Goal: Communication & Community: Ask a question

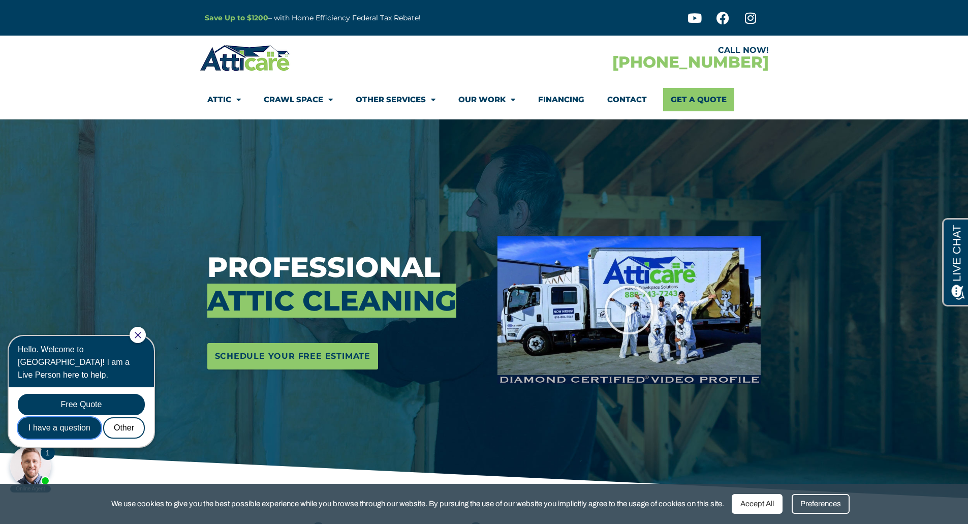
click at [57, 417] on div "I have a question" at bounding box center [59, 427] width 83 height 21
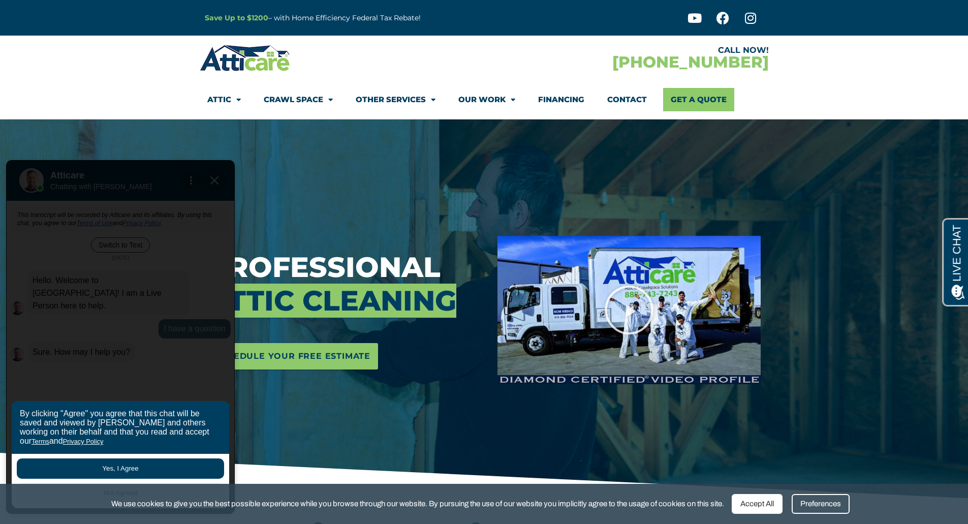
click at [120, 471] on button "Yes, I Agree" at bounding box center [120, 468] width 207 height 20
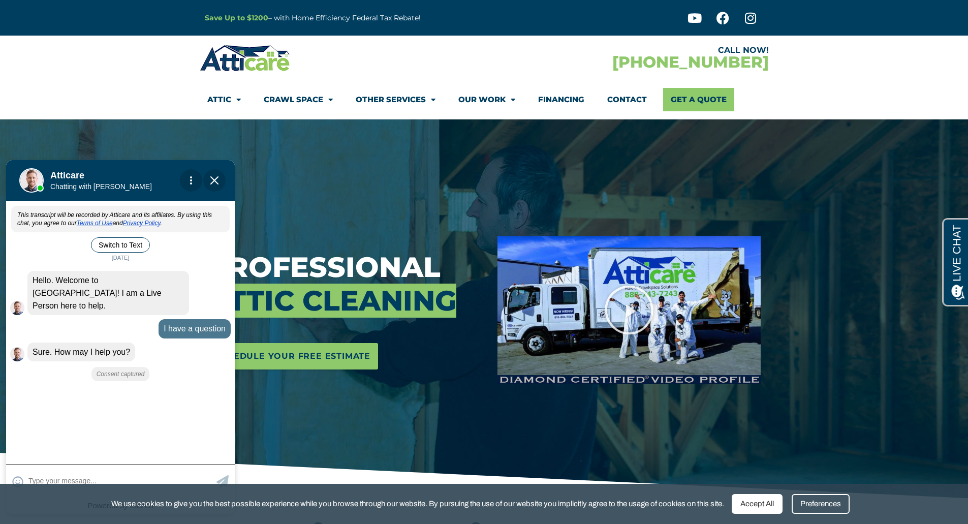
click at [94, 478] on textarea at bounding box center [121, 481] width 186 height 20
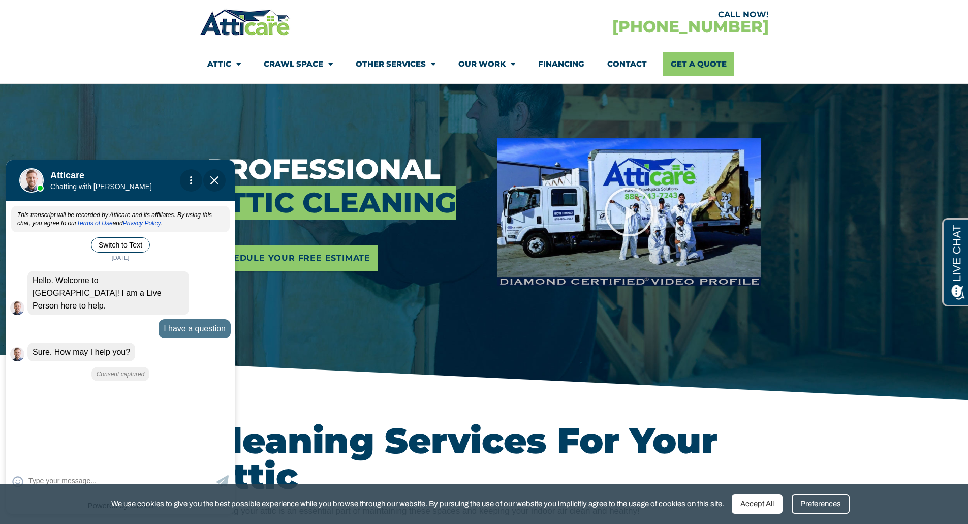
scroll to position [102, 0]
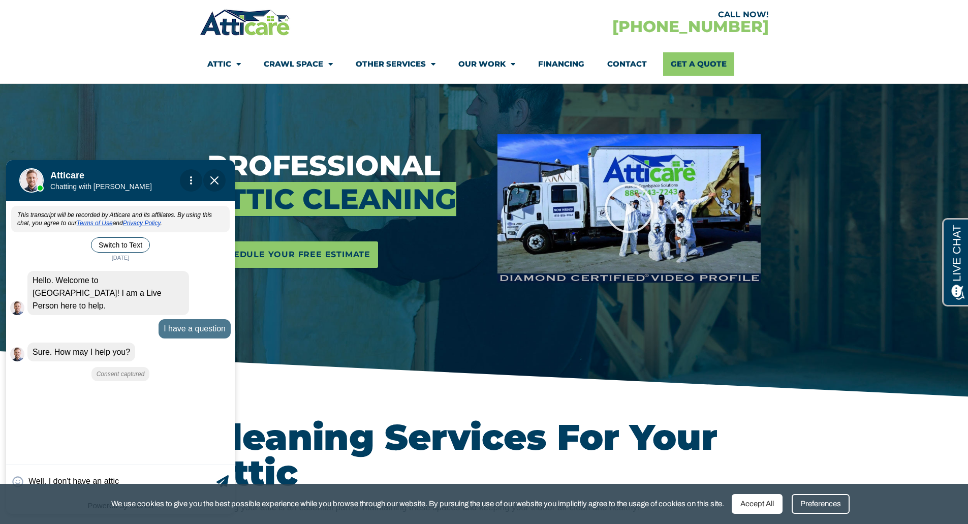
type input "Well, I don't have an attic b"
type textarea "Well, I don't have an attic b"
type input "Well, I don't have an attic bu"
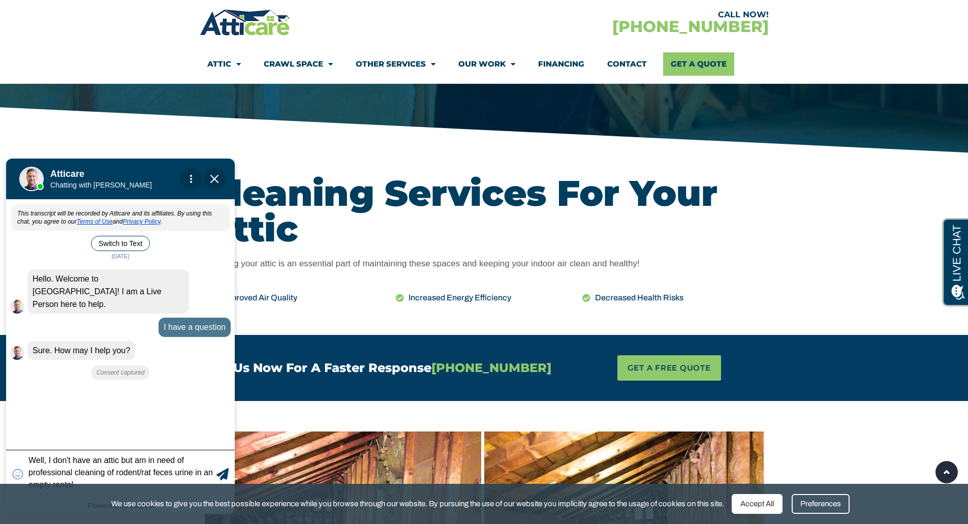
scroll to position [457, 0]
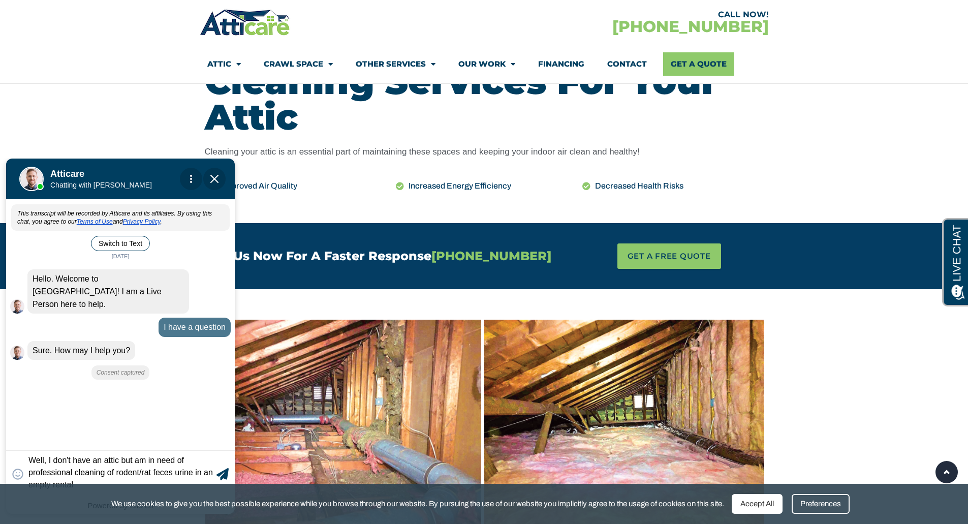
click at [174, 472] on textarea "Well, I don't have an attic but am in need of professional cleaning of rodent/r…" at bounding box center [121, 473] width 186 height 35
type textarea "Well, I don't have an attic but am in need of professional cleaning of rodent/r…"
click at [221, 475] on icon at bounding box center [223, 474] width 12 height 12
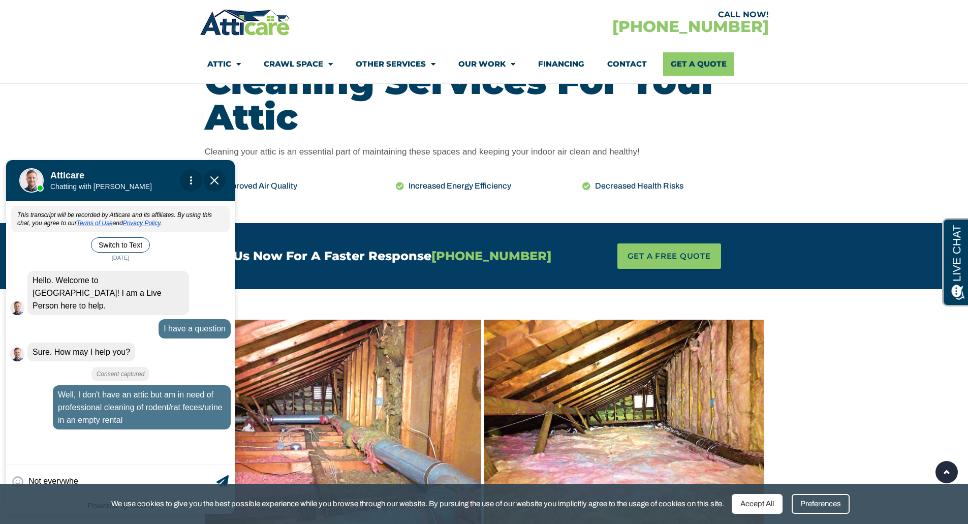
type input "Not everywher"
type textarea "Not everywher"
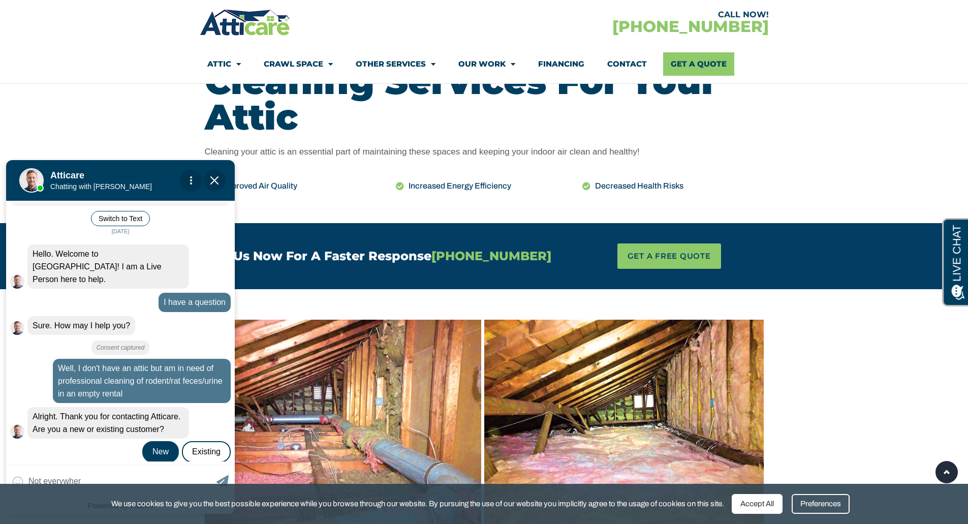
click at [159, 441] on div "New" at bounding box center [160, 451] width 37 height 21
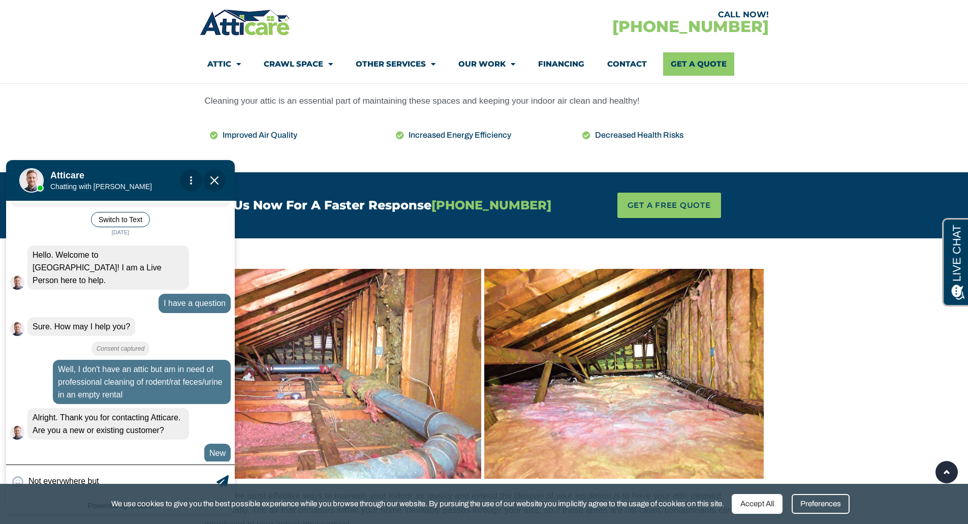
scroll to position [62, 0]
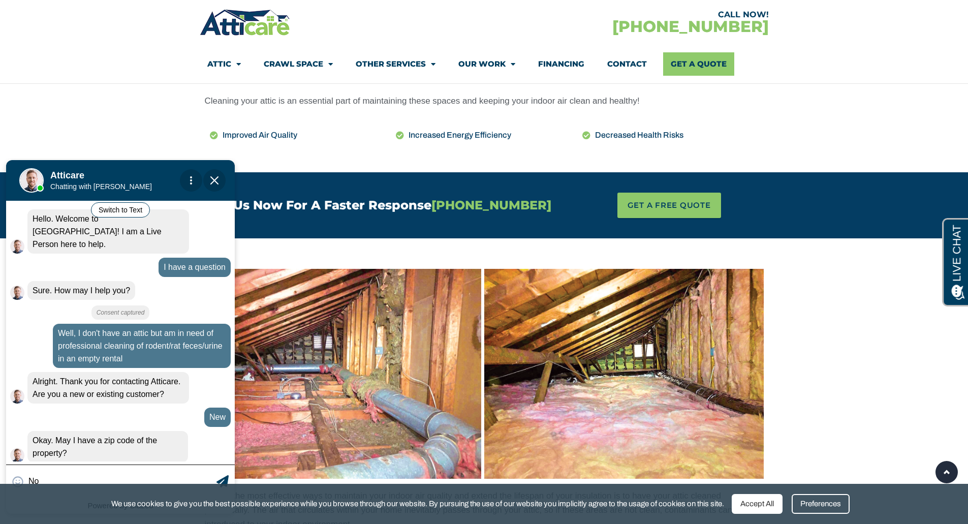
type input "N"
type input "95401"
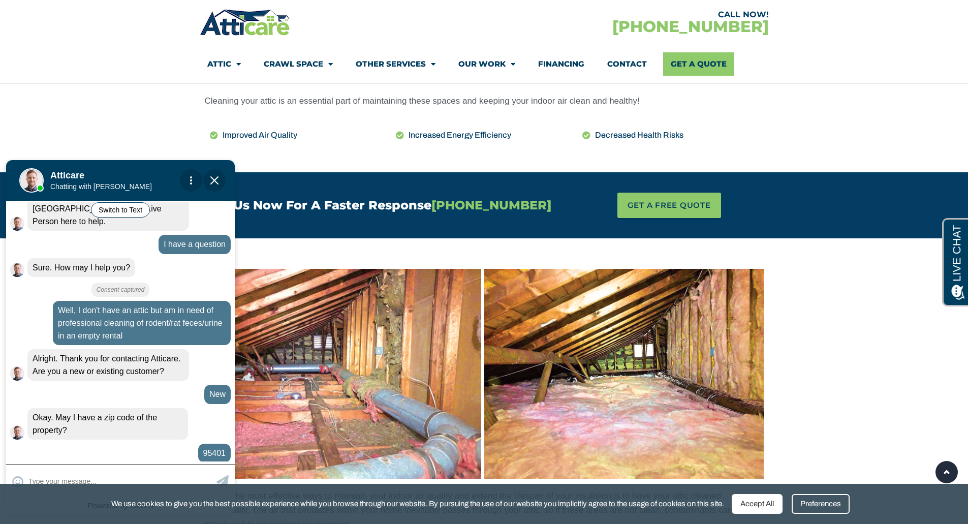
scroll to position [107, 0]
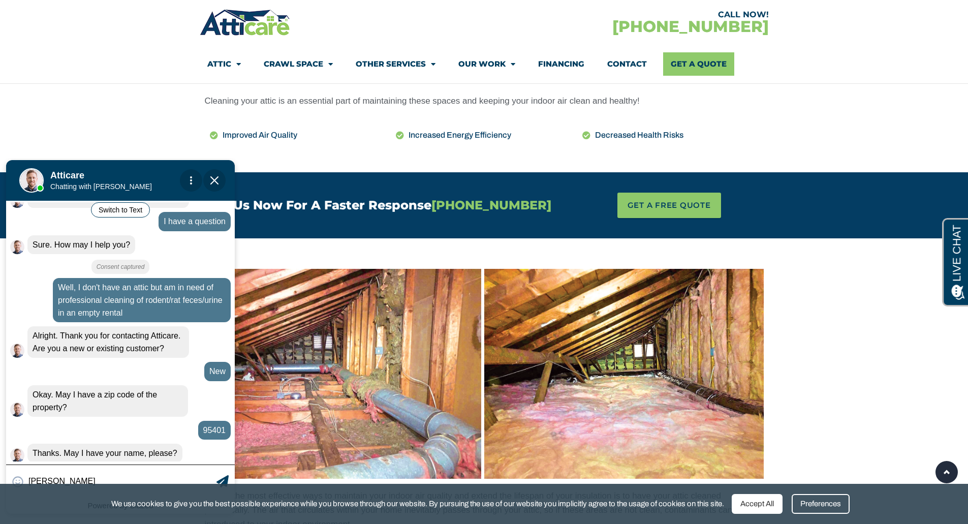
type input "[PERSON_NAME]"
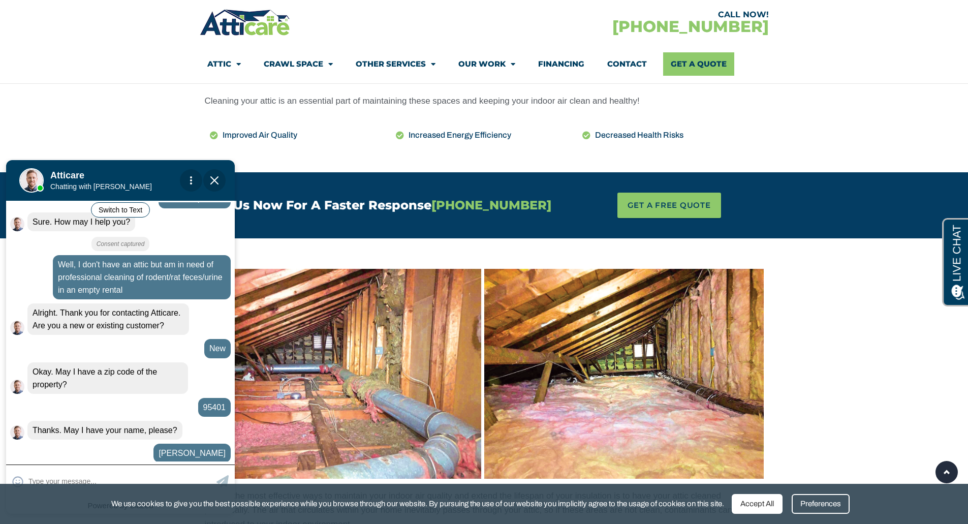
scroll to position [179, 0]
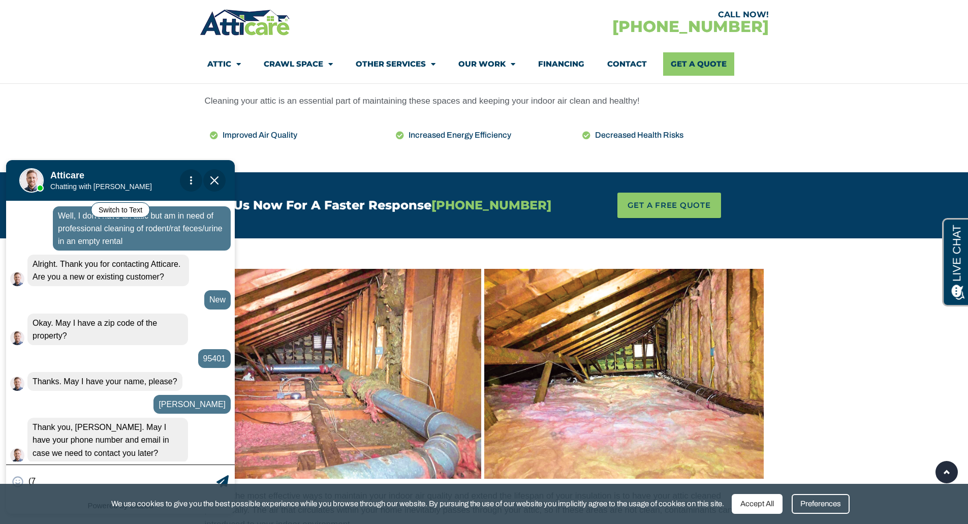
type input "("
type input "Sure! [PHONE_NUMBER]"
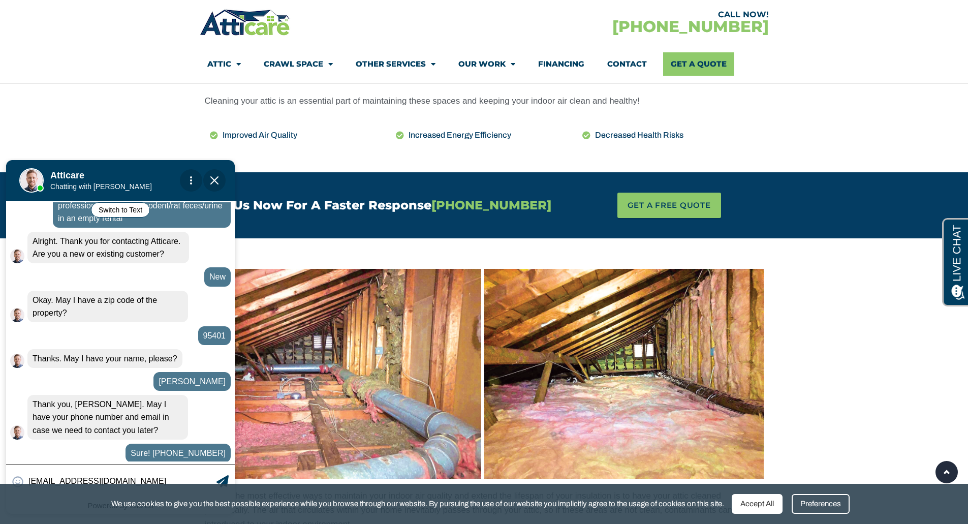
type input "[EMAIL_ADDRESS][DOMAIN_NAME]"
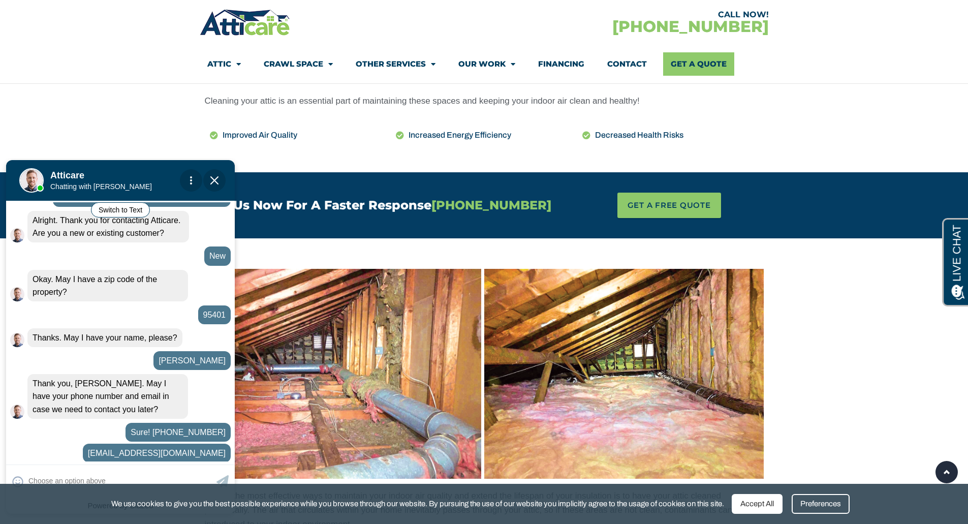
scroll to position [321, 0]
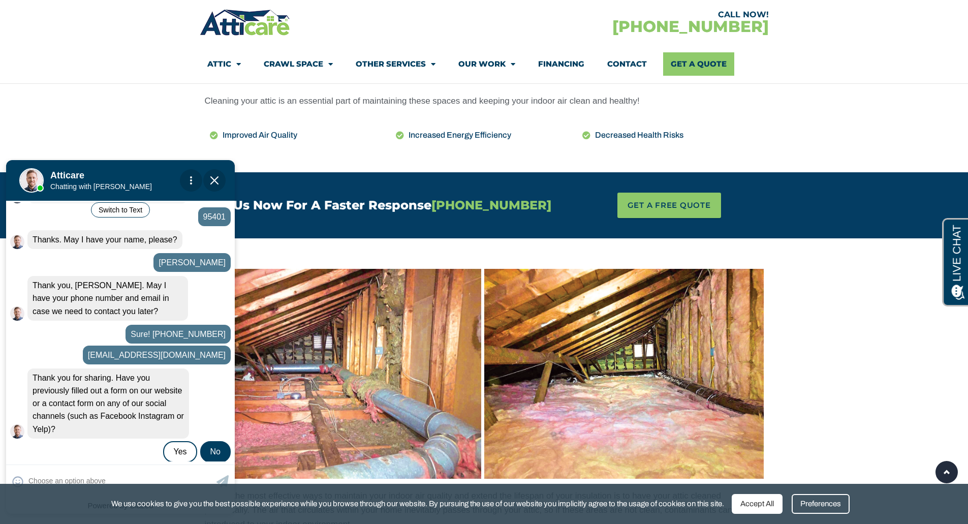
click at [212, 442] on div "No" at bounding box center [215, 451] width 30 height 21
click at [84, 475] on textarea at bounding box center [121, 481] width 186 height 20
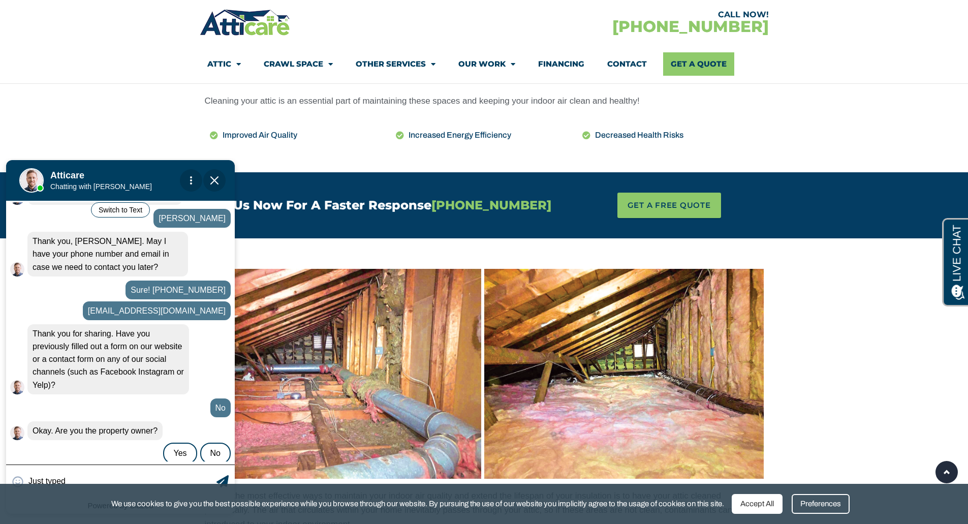
scroll to position [366, 0]
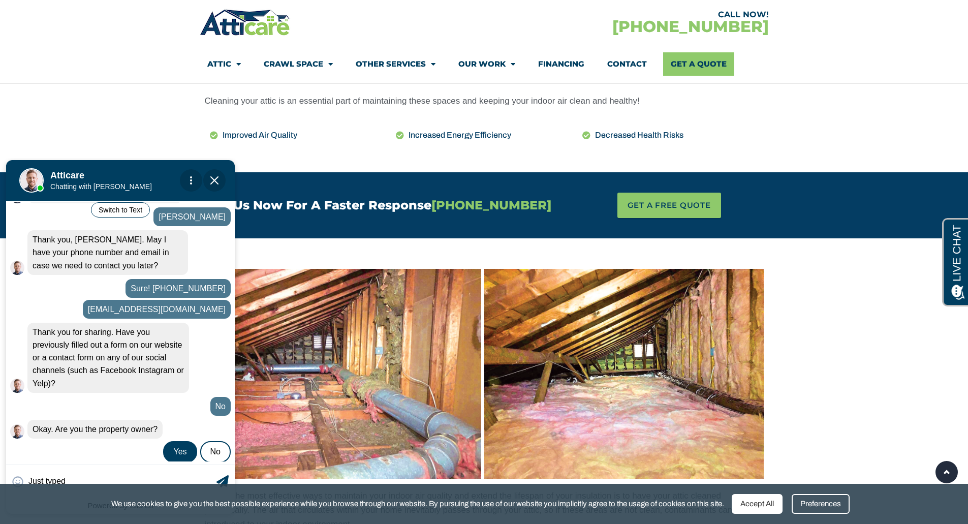
click at [170, 441] on div "Yes" at bounding box center [180, 451] width 34 height 21
click at [114, 474] on div "😀 😁 😂 😃 😄 😅 😆 😇 😈 😉 😊 😋 😌 😍 😎 😏 😐 😑 😒 😓 😔 😕 😖 😗 😘 😛 😝 😞 😟 😠 😡 😢 😣 😤 😥 😦 Just ty…" at bounding box center [120, 481] width 229 height 33
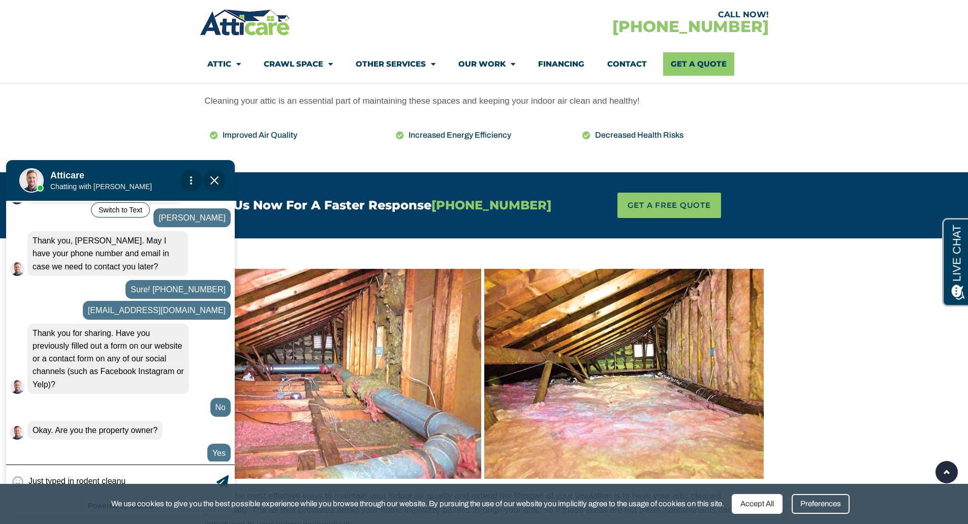
type input "Just typed in rodent cleanup"
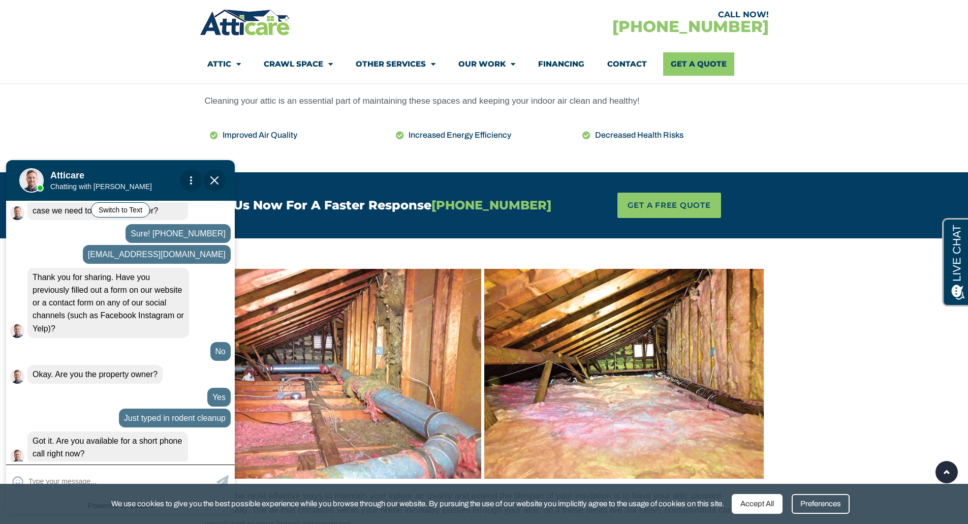
scroll to position [422, 0]
type input "Sure"
click at [228, 478] on icon at bounding box center [223, 481] width 12 height 12
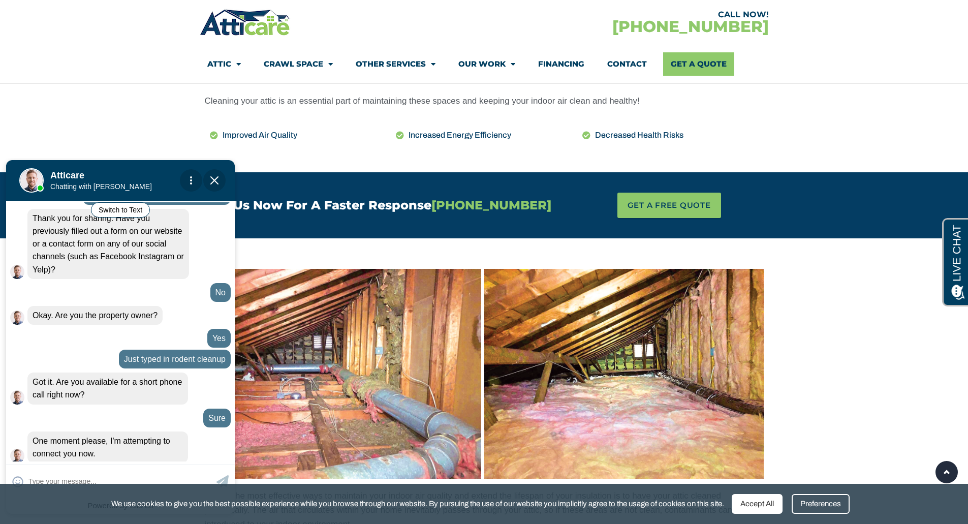
scroll to position [481, 0]
type input "Ok"
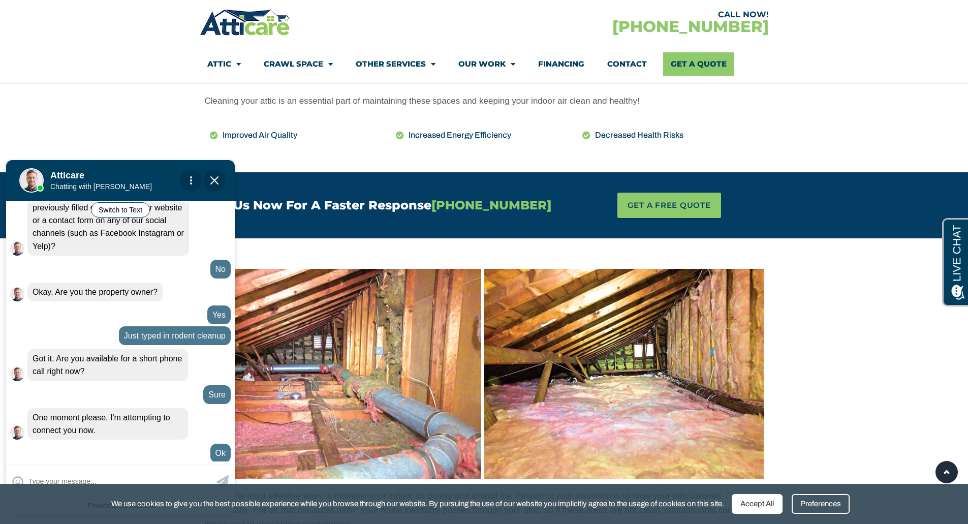
scroll to position [552, 0]
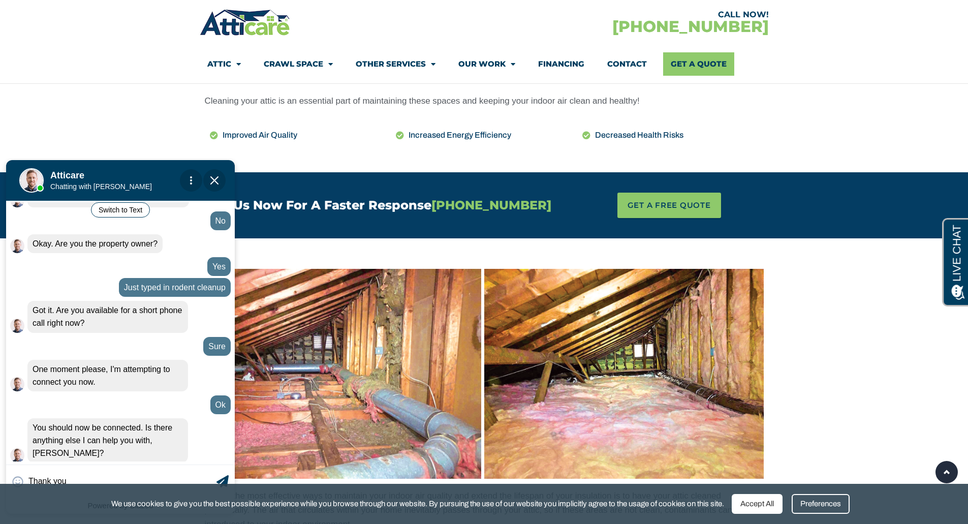
type input "Thank you!"
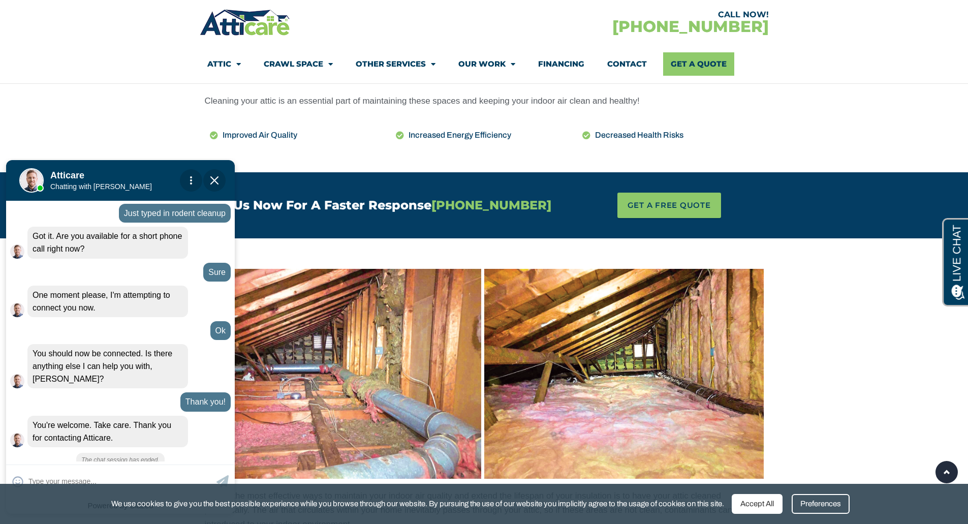
scroll to position [616, 0]
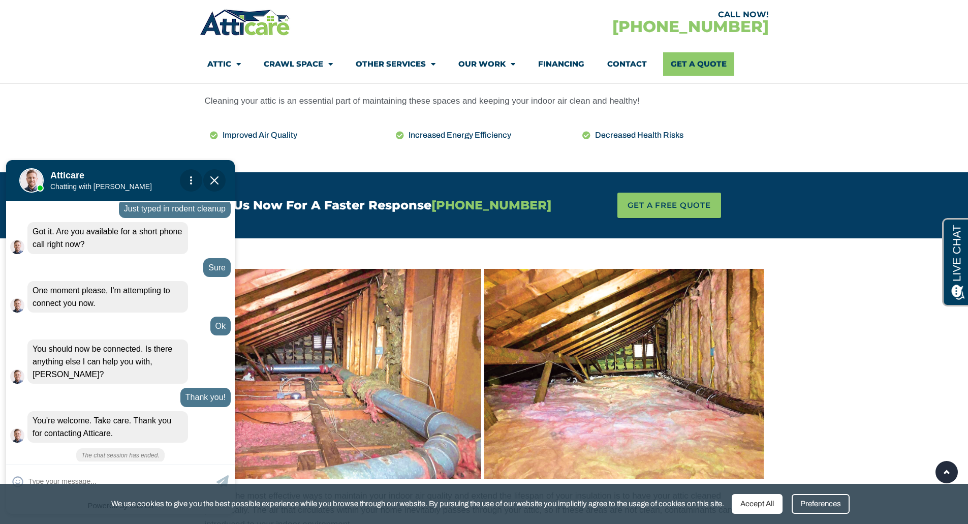
click at [211, 180] on img "Close Chat" at bounding box center [214, 180] width 8 height 8
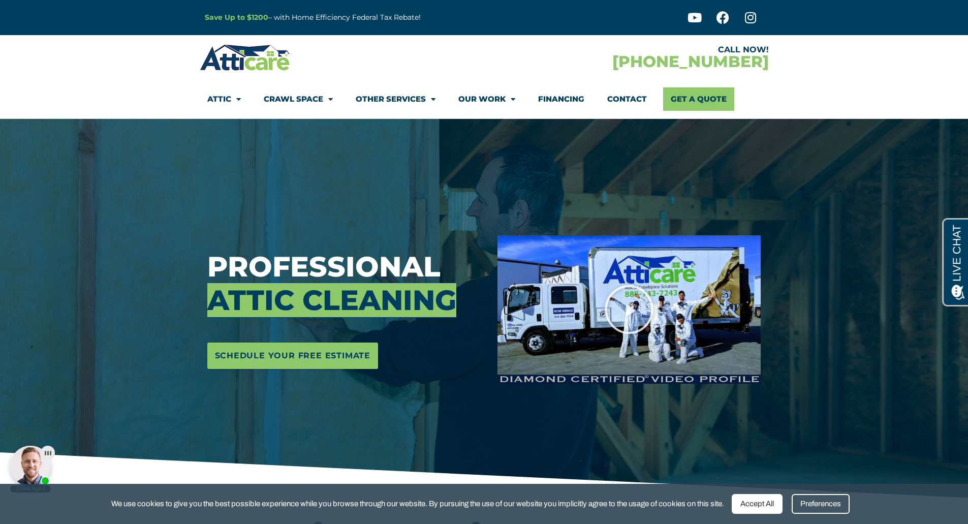
scroll to position [0, 0]
